Goal: Task Accomplishment & Management: Use online tool/utility

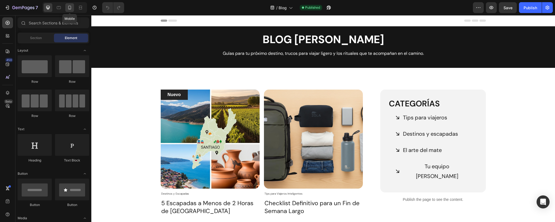
click at [68, 7] on icon at bounding box center [69, 7] width 5 height 5
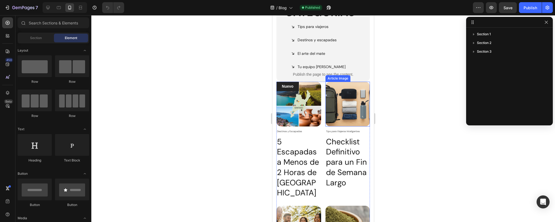
scroll to position [126, 0]
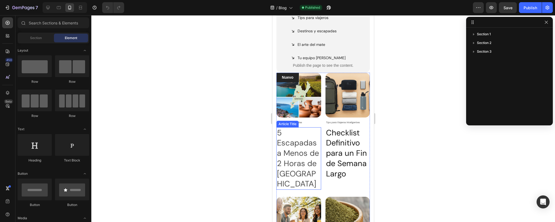
click at [289, 145] on h2 "5 Escapadas a Menos de 2 Horas de [GEOGRAPHIC_DATA]" at bounding box center [299, 158] width 45 height 62
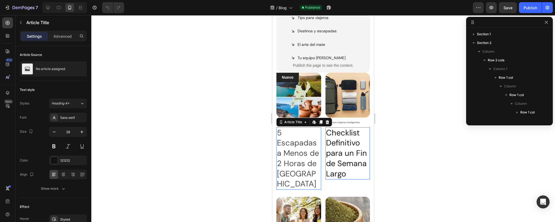
scroll to position [67, 0]
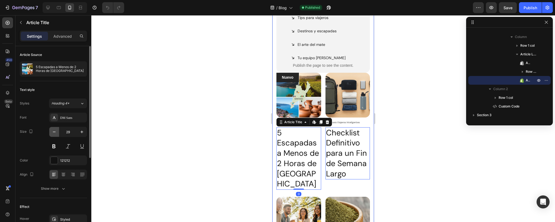
click at [54, 132] on icon "button" at bounding box center [54, 131] width 5 height 5
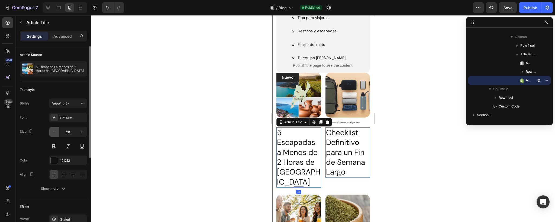
click at [54, 132] on icon "button" at bounding box center [54, 131] width 5 height 5
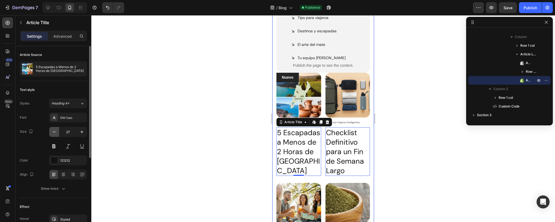
click at [54, 132] on icon "button" at bounding box center [54, 131] width 5 height 5
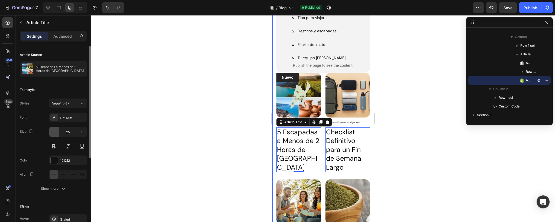
click at [54, 132] on icon "button" at bounding box center [54, 131] width 5 height 5
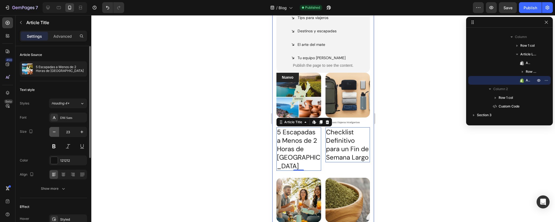
click at [54, 132] on icon "button" at bounding box center [54, 131] width 5 height 5
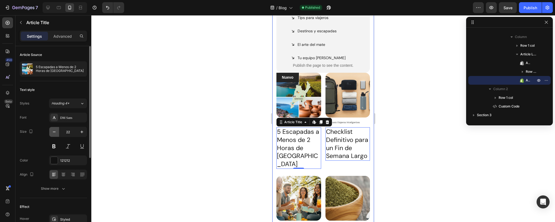
click at [54, 132] on icon "button" at bounding box center [54, 131] width 5 height 5
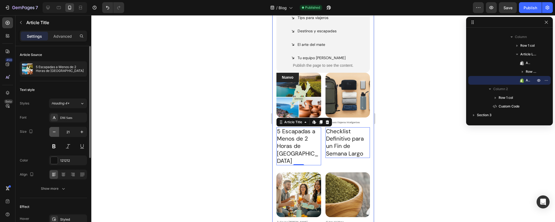
click at [54, 132] on icon "button" at bounding box center [54, 131] width 5 height 5
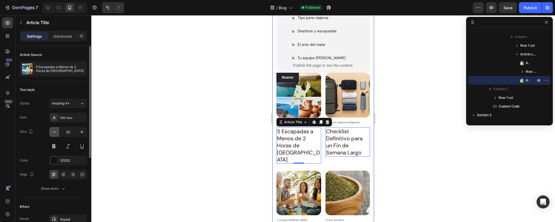
click at [54, 132] on icon "button" at bounding box center [54, 131] width 5 height 5
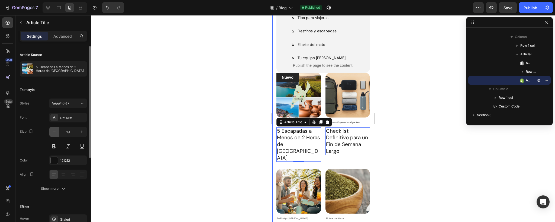
type input "18"
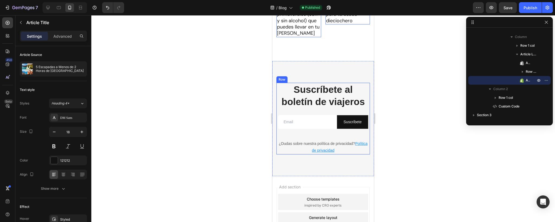
scroll to position [350, 0]
click at [314, 82] on h2 "Suscríbete al boletín de viajeros" at bounding box center [324, 95] width 94 height 26
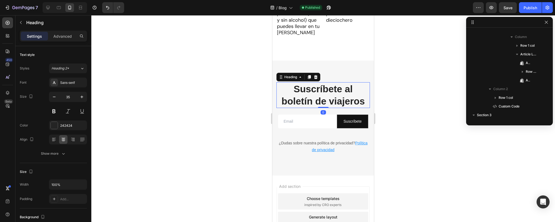
scroll to position [136, 0]
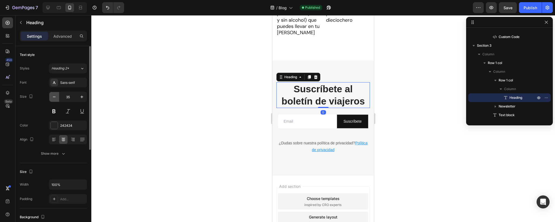
click at [56, 98] on icon "button" at bounding box center [54, 96] width 5 height 5
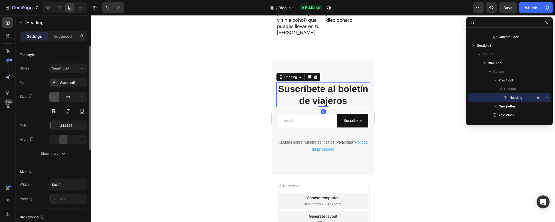
click at [56, 98] on icon "button" at bounding box center [54, 96] width 5 height 5
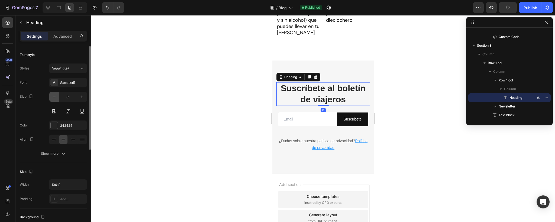
click at [56, 98] on icon "button" at bounding box center [54, 96] width 5 height 5
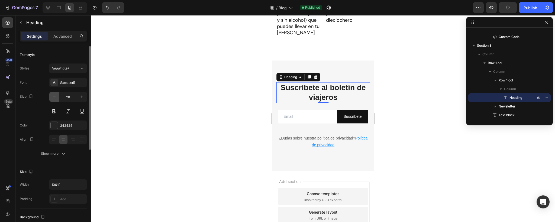
click at [56, 98] on icon "button" at bounding box center [54, 96] width 5 height 5
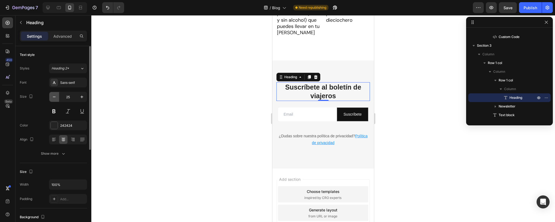
click at [56, 98] on icon "button" at bounding box center [54, 96] width 5 height 5
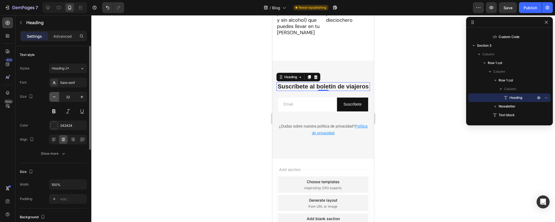
click at [56, 98] on icon "button" at bounding box center [54, 96] width 5 height 5
type input "21"
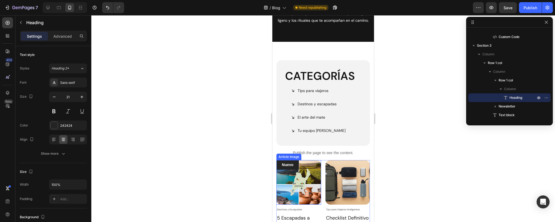
scroll to position [0, 0]
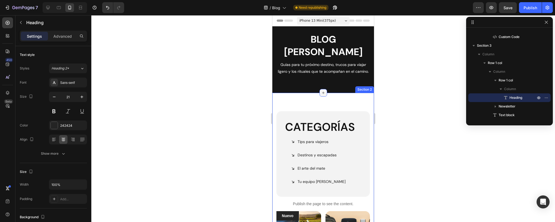
click at [323, 91] on icon at bounding box center [323, 93] width 4 height 4
click at [60, 36] on p "Advanced" at bounding box center [62, 36] width 18 height 6
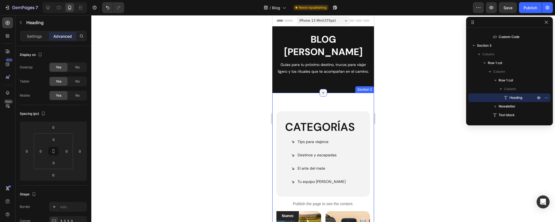
click at [324, 91] on icon at bounding box center [323, 93] width 4 height 4
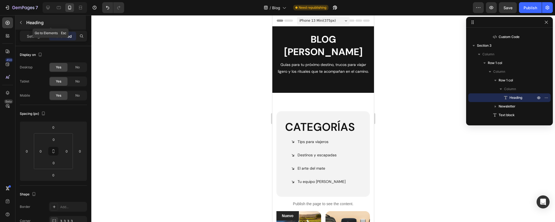
click at [20, 22] on icon "button" at bounding box center [21, 22] width 4 height 4
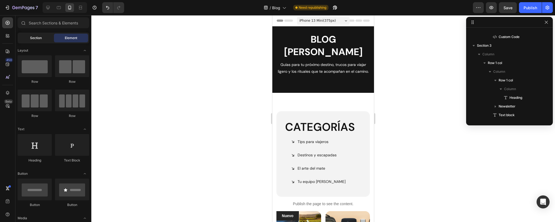
click at [34, 37] on span "Section" at bounding box center [36, 38] width 12 height 5
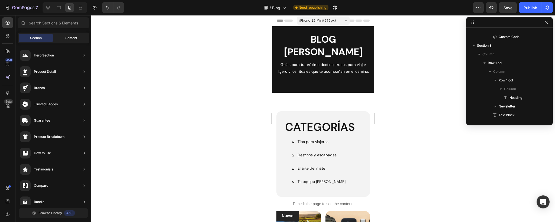
click at [71, 37] on span "Element" at bounding box center [71, 38] width 12 height 5
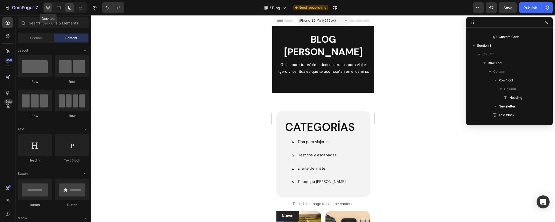
click at [48, 7] on icon at bounding box center [47, 7] width 5 height 5
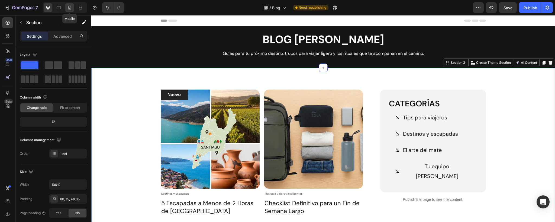
click at [71, 8] on icon at bounding box center [69, 8] width 3 height 4
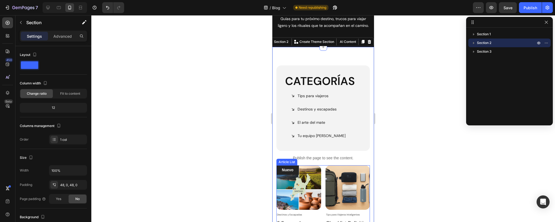
scroll to position [46, 0]
click at [306, 74] on h2 "Categorías" at bounding box center [323, 81] width 77 height 15
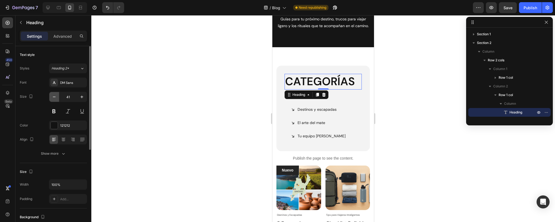
click at [54, 96] on icon "button" at bounding box center [54, 96] width 5 height 5
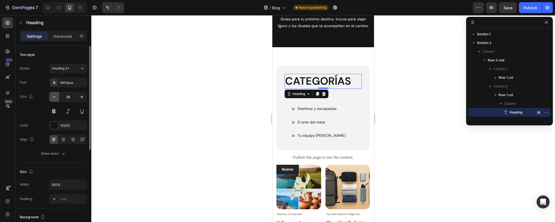
click at [54, 96] on icon "button" at bounding box center [54, 96] width 5 height 5
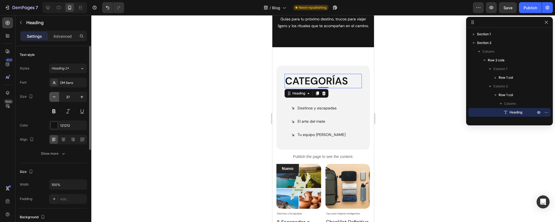
click at [54, 96] on icon "button" at bounding box center [54, 96] width 5 height 5
type input "36"
click at [187, 81] on div at bounding box center [323, 118] width 464 height 207
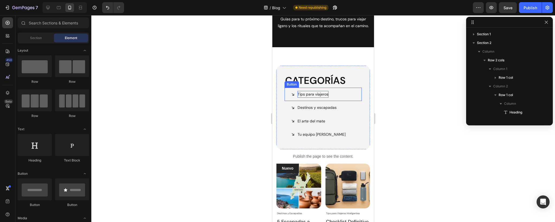
click at [313, 91] on p "Tips para viajeros" at bounding box center [313, 94] width 31 height 7
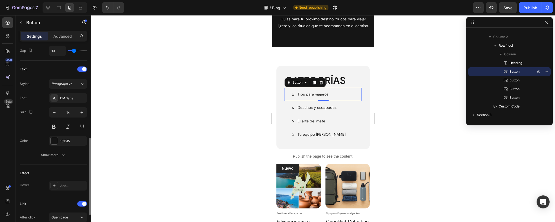
scroll to position [221, 0]
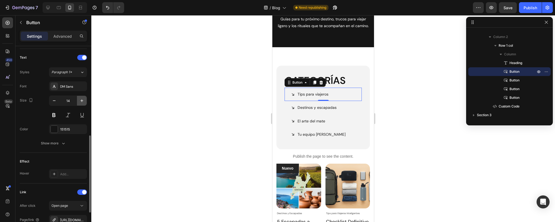
click at [82, 98] on icon "button" at bounding box center [81, 100] width 5 height 5
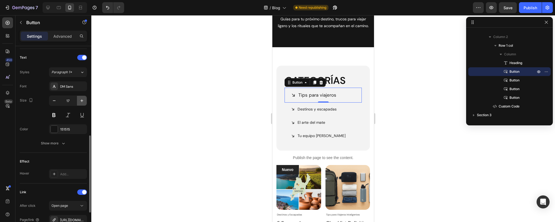
click at [82, 98] on icon "button" at bounding box center [81, 100] width 5 height 5
type input "18"
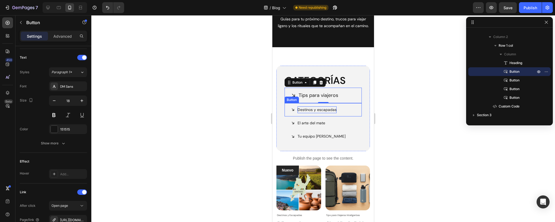
click at [316, 106] on p "Destinos y escapadas" at bounding box center [317, 109] width 39 height 7
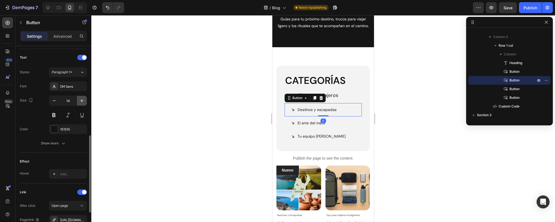
click at [84, 101] on icon "button" at bounding box center [81, 100] width 5 height 5
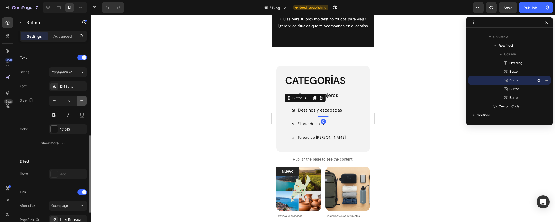
click at [84, 101] on icon "button" at bounding box center [81, 100] width 5 height 5
type input "18"
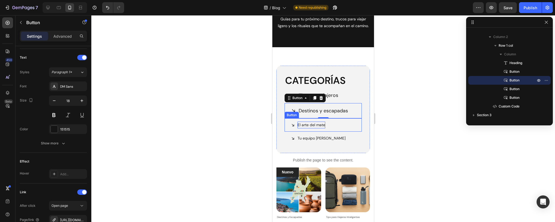
click at [306, 121] on p "El arte del mate" at bounding box center [312, 124] width 28 height 7
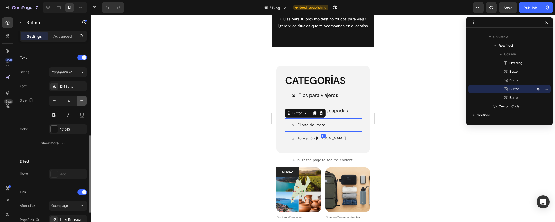
click at [80, 97] on button "button" at bounding box center [82, 101] width 10 height 10
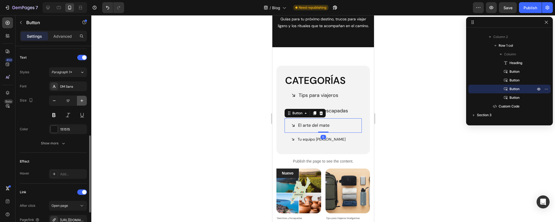
click at [80, 97] on button "button" at bounding box center [82, 101] width 10 height 10
type input "18"
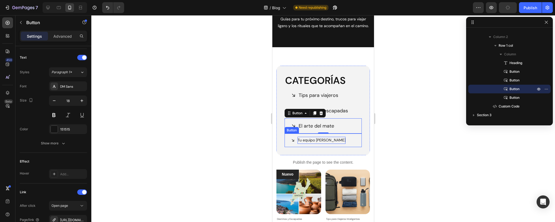
click at [311, 137] on p "Tu equipo [PERSON_NAME]" at bounding box center [322, 140] width 48 height 7
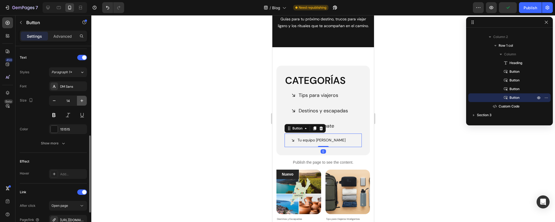
click at [83, 100] on icon "button" at bounding box center [81, 100] width 5 height 5
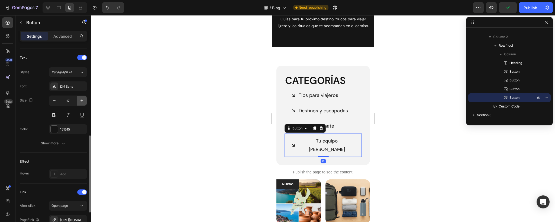
click at [83, 100] on icon "button" at bounding box center [81, 100] width 5 height 5
type input "18"
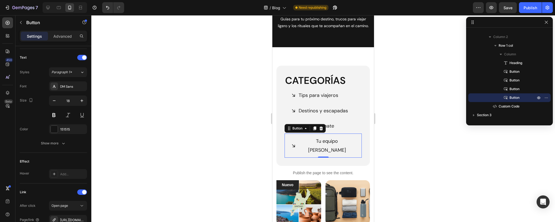
click at [149, 92] on div at bounding box center [323, 118] width 464 height 207
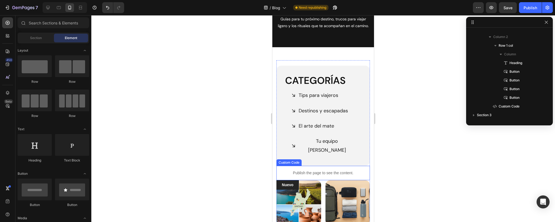
click at [335, 170] on p "Publish the page to see the content." at bounding box center [324, 173] width 94 height 6
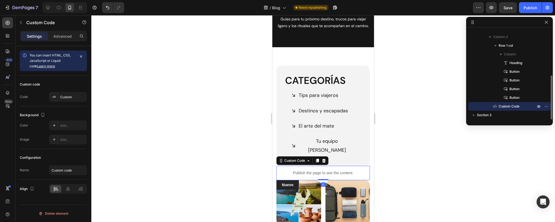
click at [335, 170] on p "Publish the page to see the content." at bounding box center [324, 173] width 94 height 6
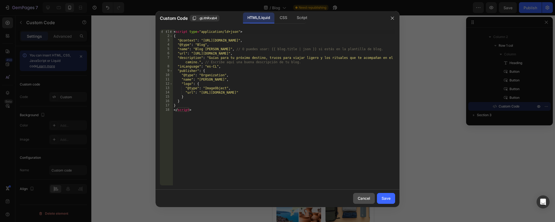
click at [365, 200] on div "Cancel" at bounding box center [364, 198] width 12 height 6
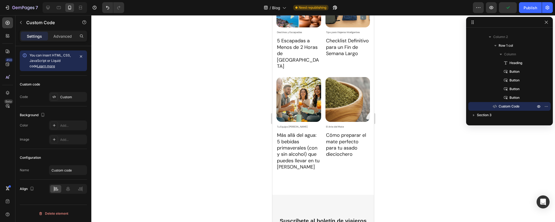
scroll to position [231, 0]
click at [303, 35] on div "El Arte del Mate" at bounding box center [290, 31] width 26 height 5
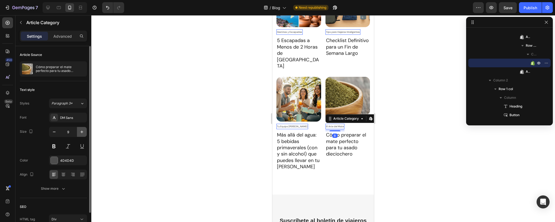
click at [82, 132] on icon "button" at bounding box center [82, 131] width 3 height 3
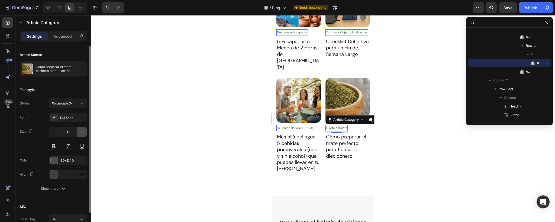
click at [82, 132] on icon "button" at bounding box center [82, 131] width 3 height 3
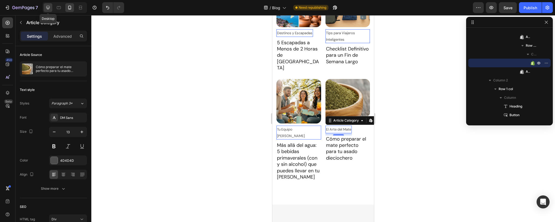
click at [46, 8] on icon at bounding box center [47, 7] width 5 height 5
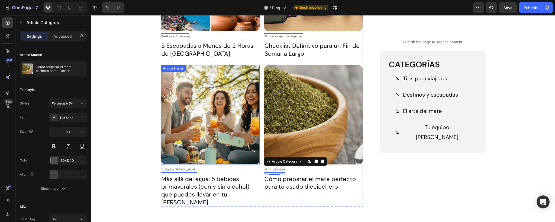
scroll to position [161, 0]
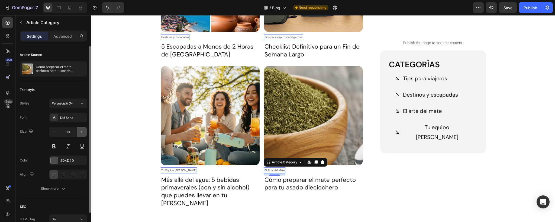
click at [82, 131] on icon "button" at bounding box center [82, 131] width 3 height 3
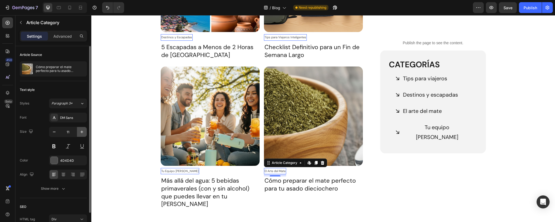
click at [82, 131] on icon "button" at bounding box center [82, 131] width 3 height 3
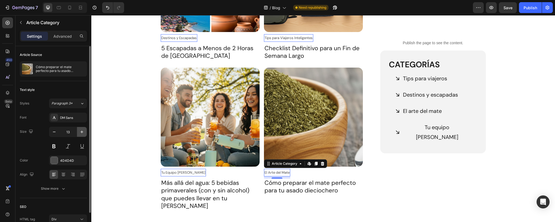
click at [82, 131] on icon "button" at bounding box center [82, 131] width 3 height 3
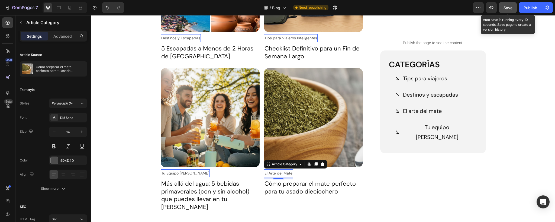
click at [510, 9] on span "Save" at bounding box center [508, 7] width 9 height 5
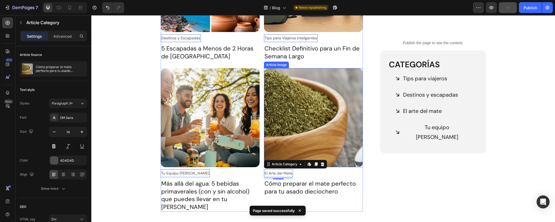
scroll to position [0, 0]
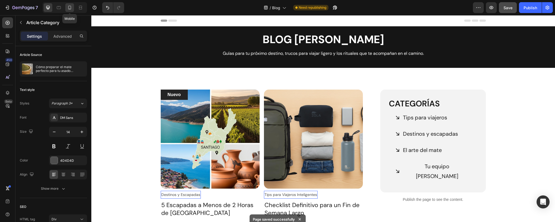
click at [70, 7] on icon at bounding box center [69, 7] width 5 height 5
type input "13"
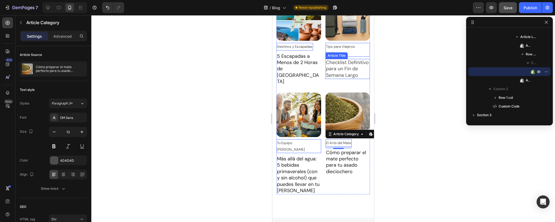
scroll to position [231, 0]
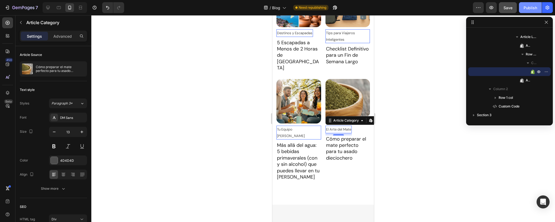
click at [529, 9] on div "Publish" at bounding box center [531, 8] width 14 height 6
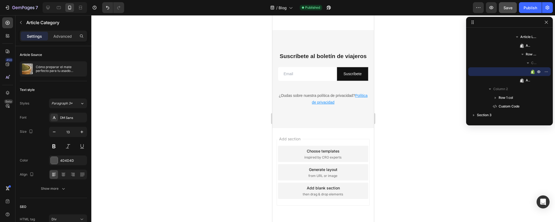
scroll to position [0, 0]
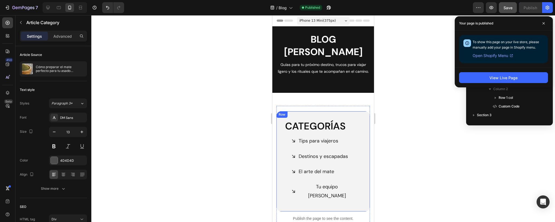
click at [282, 112] on div "Row" at bounding box center [282, 114] width 9 height 5
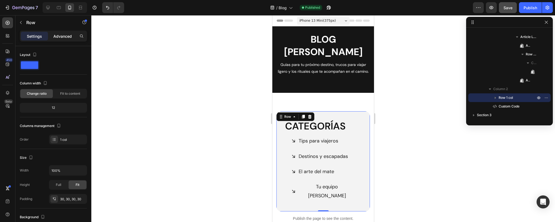
click at [60, 36] on p "Advanced" at bounding box center [62, 36] width 18 height 6
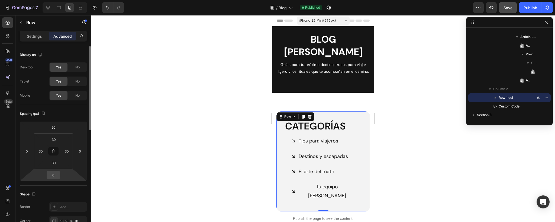
click at [52, 176] on input "0" at bounding box center [53, 175] width 11 height 8
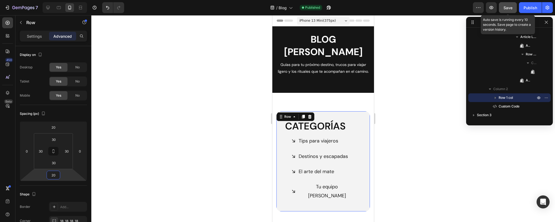
type input "20"
click at [508, 6] on span "Save" at bounding box center [508, 7] width 9 height 5
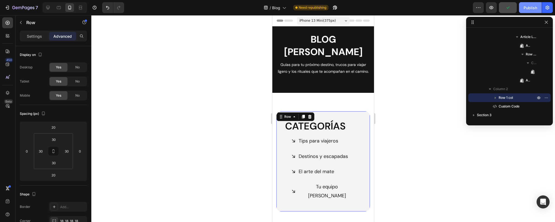
click at [533, 7] on div "Publish" at bounding box center [531, 8] width 14 height 6
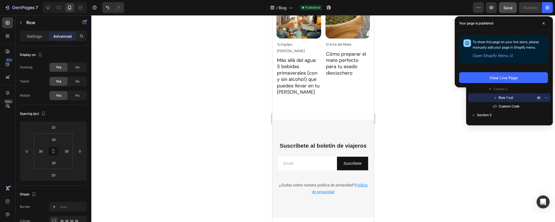
scroll to position [341, 0]
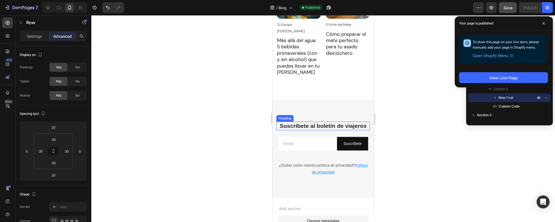
click at [315, 121] on h2 "Suscríbete al boletín de viajeros" at bounding box center [324, 125] width 94 height 8
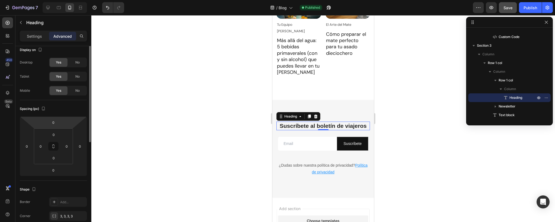
scroll to position [0, 0]
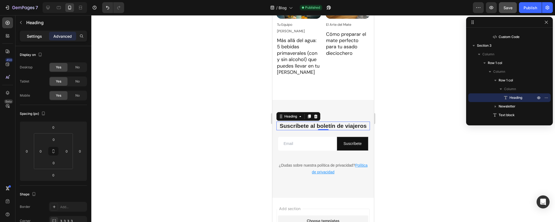
click at [32, 36] on p "Settings" at bounding box center [34, 36] width 15 height 6
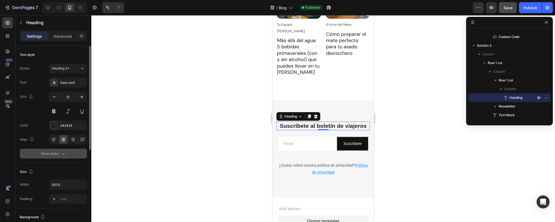
click at [52, 155] on div "Show more" at bounding box center [53, 153] width 25 height 5
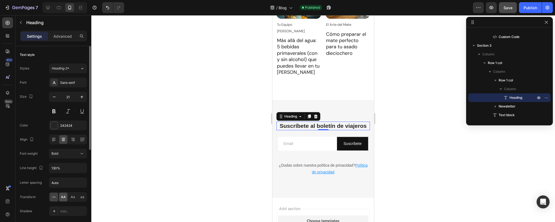
click at [63, 198] on span "AA" at bounding box center [63, 196] width 5 height 5
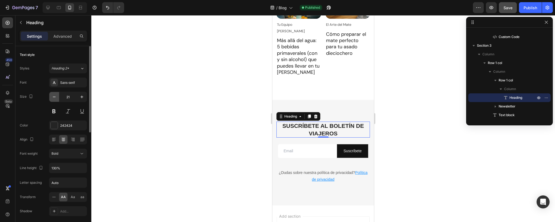
click at [55, 97] on icon "button" at bounding box center [54, 96] width 5 height 5
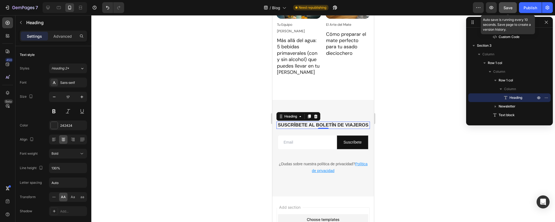
click at [505, 6] on span "Save" at bounding box center [508, 7] width 9 height 5
click at [531, 6] on div "Publish" at bounding box center [531, 8] width 14 height 6
click at [47, 7] on icon at bounding box center [47, 7] width 5 height 5
type input "40"
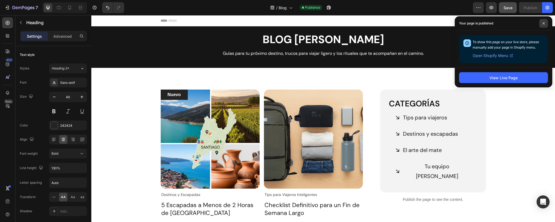
click at [546, 24] on span at bounding box center [544, 23] width 9 height 9
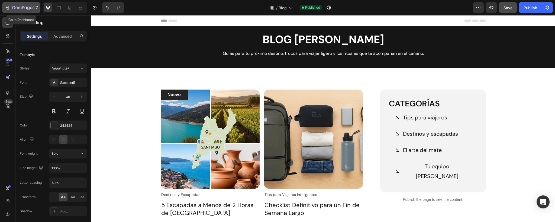
click at [18, 7] on icon "button" at bounding box center [23, 8] width 22 height 5
